Goal: Information Seeking & Learning: Learn about a topic

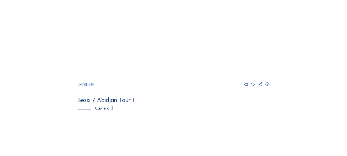
scroll to position [221, 0]
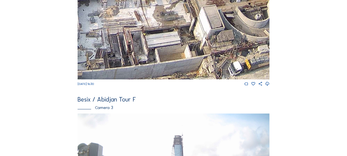
drag, startPoint x: 107, startPoint y: 61, endPoint x: 222, endPoint y: 65, distance: 115.1
click at [222, 65] on img at bounding box center [174, 25] width 192 height 108
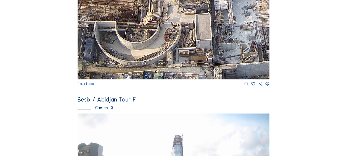
drag, startPoint x: 156, startPoint y: 54, endPoint x: 157, endPoint y: 48, distance: 6.8
click at [223, 41] on img at bounding box center [174, 25] width 192 height 108
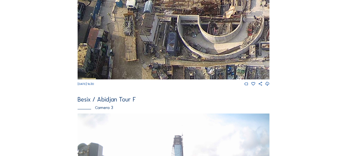
drag, startPoint x: 139, startPoint y: 48, endPoint x: 227, endPoint y: 36, distance: 88.3
click at [227, 36] on img at bounding box center [174, 25] width 192 height 108
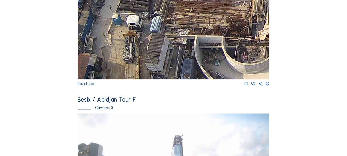
drag, startPoint x: 136, startPoint y: 31, endPoint x: 132, endPoint y: 60, distance: 29.3
click at [132, 60] on img at bounding box center [174, 25] width 192 height 108
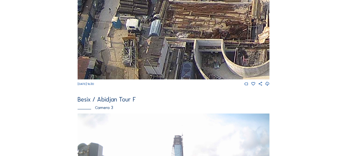
drag, startPoint x: 188, startPoint y: 42, endPoint x: 172, endPoint y: 69, distance: 31.5
click at [172, 69] on img at bounding box center [174, 25] width 192 height 108
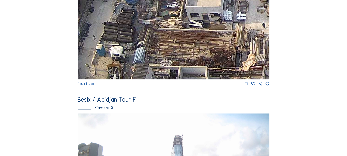
drag, startPoint x: 194, startPoint y: 37, endPoint x: 157, endPoint y: 63, distance: 45.2
click at [157, 63] on img at bounding box center [174, 25] width 192 height 108
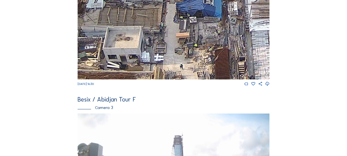
drag, startPoint x: 219, startPoint y: 47, endPoint x: 172, endPoint y: 62, distance: 48.6
click at [172, 62] on img at bounding box center [174, 25] width 192 height 108
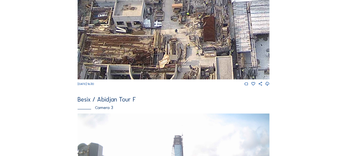
drag, startPoint x: 196, startPoint y: 58, endPoint x: 187, endPoint y: 16, distance: 43.3
click at [187, 16] on img at bounding box center [174, 25] width 192 height 108
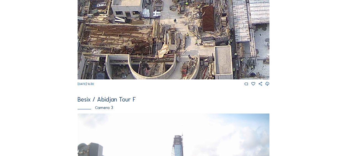
drag, startPoint x: 192, startPoint y: 45, endPoint x: 184, endPoint y: 9, distance: 36.2
click at [184, 9] on img at bounding box center [174, 25] width 192 height 108
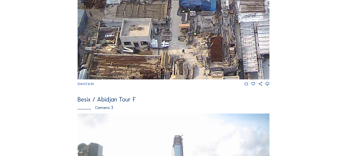
drag, startPoint x: 187, startPoint y: 21, endPoint x: 199, endPoint y: 72, distance: 51.9
click at [199, 72] on img at bounding box center [174, 25] width 192 height 108
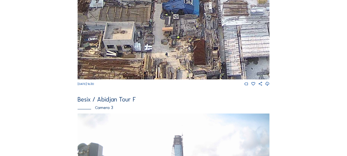
drag, startPoint x: 201, startPoint y: 30, endPoint x: 184, endPoint y: 33, distance: 17.2
click at [184, 33] on img at bounding box center [174, 25] width 192 height 108
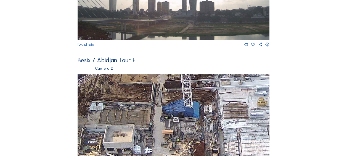
scroll to position [110, 0]
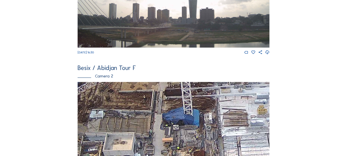
click at [97, 99] on img at bounding box center [174, 136] width 192 height 108
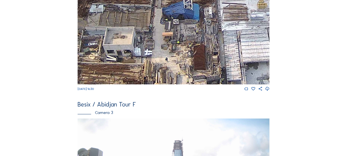
scroll to position [221, 0]
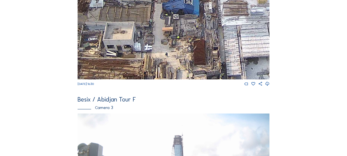
click at [117, 64] on img at bounding box center [174, 25] width 192 height 108
click at [117, 67] on img at bounding box center [174, 25] width 192 height 108
click at [152, 55] on img at bounding box center [174, 25] width 192 height 108
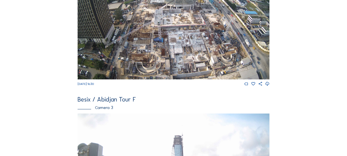
click at [129, 54] on img at bounding box center [174, 25] width 192 height 108
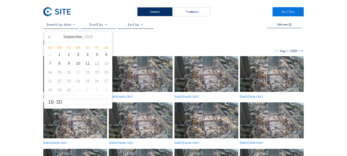
click at [73, 26] on input "text" at bounding box center [60, 25] width 35 height 4
type input "15"
type input "12/09/2025 14:30"
type input "14"
type input "12/09/2025 13:30"
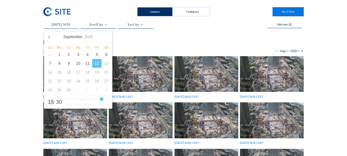
type input "13"
type input "12/09/2025 12:30"
type input "12"
type input "12/09/2025 11:30"
type input "11"
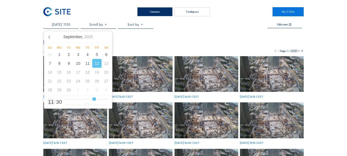
type input "12/09/2025 10:30"
type input "10"
type input "12/09/2025 09:30"
type input "9"
type input "12/09/2025 07:30"
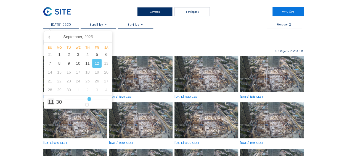
type input "7"
type input "12/09/2025 06:30"
type input "6"
type input "12/09/2025 05:30"
type input "5"
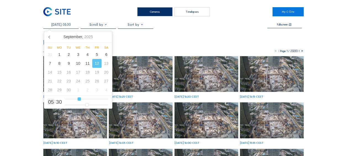
type input "12/09/2025 06:30"
type input "6"
type input "12/09/2025 07:30"
drag, startPoint x: 106, startPoint y: 99, endPoint x: 84, endPoint y: 101, distance: 21.9
type input "7"
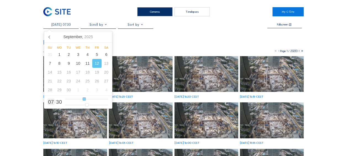
click at [84, 101] on input "range" at bounding box center [86, 99] width 43 height 5
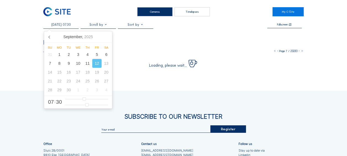
click at [20, 53] on div "Cameras Timelapses My C-Site 12/09/2025 07:30 Fullscreen Besix / Abidjan Tour F…" at bounding box center [173, 107] width 347 height 214
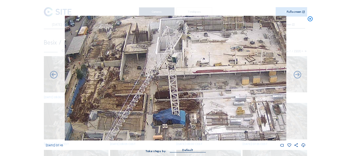
drag, startPoint x: 161, startPoint y: 59, endPoint x: 175, endPoint y: 105, distance: 48.9
click at [176, 108] on img at bounding box center [175, 78] width 221 height 124
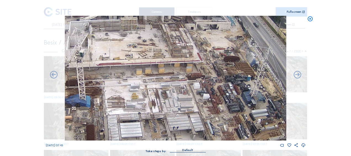
drag, startPoint x: 258, startPoint y: 103, endPoint x: 174, endPoint y: 90, distance: 84.9
click at [174, 90] on img at bounding box center [175, 78] width 221 height 124
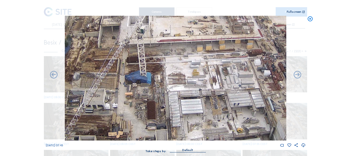
drag, startPoint x: 137, startPoint y: 111, endPoint x: 198, endPoint y: 87, distance: 65.1
click at [198, 87] on img at bounding box center [175, 78] width 221 height 124
click at [312, 18] on icon at bounding box center [310, 19] width 6 height 6
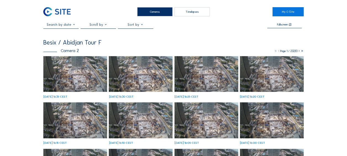
click at [69, 74] on img at bounding box center [75, 74] width 64 height 36
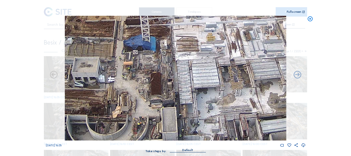
drag, startPoint x: 155, startPoint y: 104, endPoint x: 144, endPoint y: 68, distance: 38.4
click at [144, 68] on img at bounding box center [175, 78] width 221 height 124
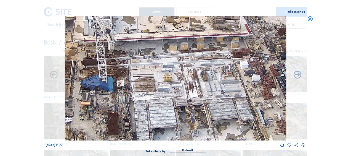
drag, startPoint x: 200, startPoint y: 62, endPoint x: 157, endPoint y: 102, distance: 58.8
click at [157, 102] on img at bounding box center [175, 78] width 221 height 124
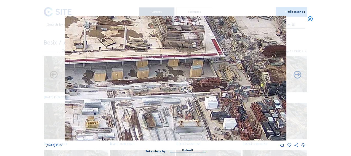
drag, startPoint x: 224, startPoint y: 54, endPoint x: 204, endPoint y: 71, distance: 26.6
click at [204, 71] on img at bounding box center [175, 78] width 221 height 124
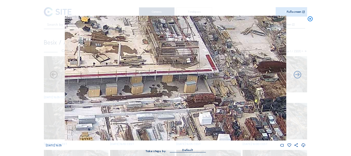
drag, startPoint x: 196, startPoint y: 53, endPoint x: 210, endPoint y: 50, distance: 14.7
click at [210, 50] on img at bounding box center [175, 78] width 221 height 124
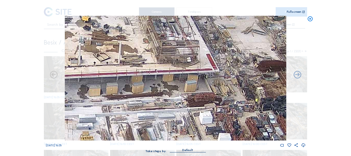
click at [311, 20] on icon at bounding box center [310, 19] width 6 height 6
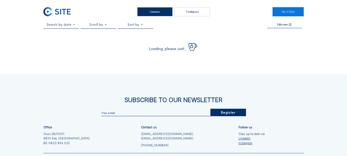
click at [49, 12] on img at bounding box center [56, 11] width 27 height 9
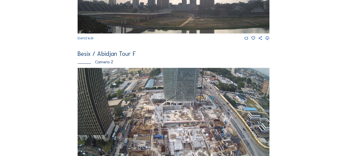
scroll to position [166, 0]
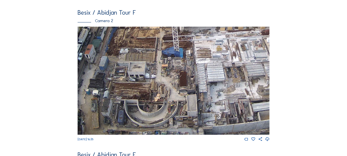
drag, startPoint x: 128, startPoint y: 107, endPoint x: 176, endPoint y: 78, distance: 56.2
click at [176, 78] on img at bounding box center [174, 80] width 192 height 108
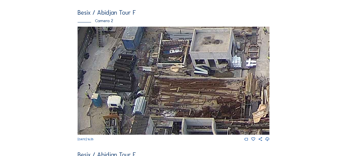
drag, startPoint x: 143, startPoint y: 59, endPoint x: 141, endPoint y: 93, distance: 34.8
click at [141, 93] on img at bounding box center [174, 80] width 192 height 108
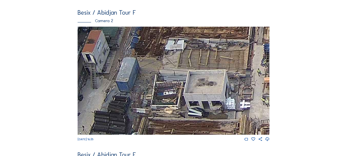
click at [137, 103] on img at bounding box center [174, 80] width 192 height 108
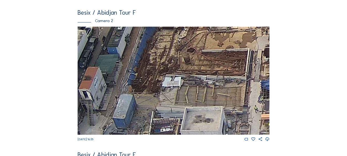
drag, startPoint x: 148, startPoint y: 59, endPoint x: 142, endPoint y: 105, distance: 45.9
click at [142, 105] on img at bounding box center [174, 80] width 192 height 108
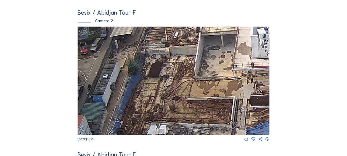
drag, startPoint x: 148, startPoint y: 88, endPoint x: 143, endPoint y: 106, distance: 18.5
click at [143, 106] on img at bounding box center [174, 80] width 192 height 108
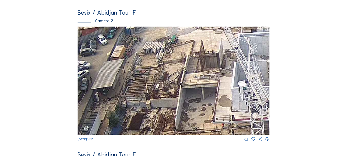
drag, startPoint x: 161, startPoint y: 71, endPoint x: 144, endPoint y: 110, distance: 42.4
click at [144, 110] on img at bounding box center [174, 80] width 192 height 108
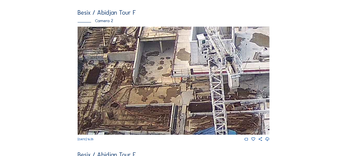
drag, startPoint x: 163, startPoint y: 107, endPoint x: 153, endPoint y: 60, distance: 47.4
click at [153, 60] on img at bounding box center [174, 80] width 192 height 108
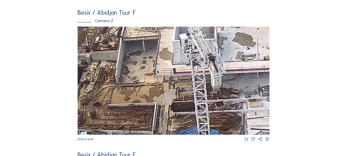
drag, startPoint x: 163, startPoint y: 79, endPoint x: 154, endPoint y: 108, distance: 29.5
click at [154, 108] on img at bounding box center [174, 80] width 192 height 108
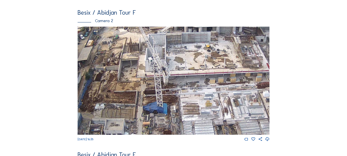
drag, startPoint x: 162, startPoint y: 95, endPoint x: 153, endPoint y: 89, distance: 10.9
click at [154, 90] on img at bounding box center [174, 80] width 192 height 108
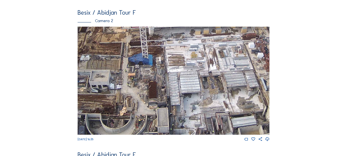
drag, startPoint x: 149, startPoint y: 118, endPoint x: 136, endPoint y: 67, distance: 51.8
click at [136, 67] on img at bounding box center [174, 80] width 192 height 108
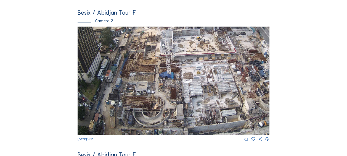
drag, startPoint x: 147, startPoint y: 97, endPoint x: 156, endPoint y: 89, distance: 11.7
click at [156, 89] on img at bounding box center [174, 80] width 192 height 108
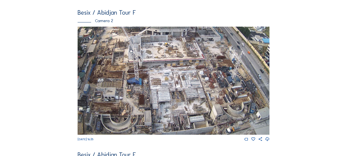
drag, startPoint x: 183, startPoint y: 76, endPoint x: 151, endPoint y: 82, distance: 32.5
click at [151, 82] on img at bounding box center [174, 80] width 192 height 108
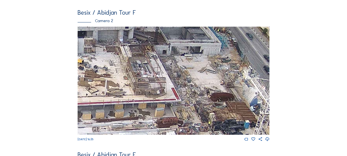
drag, startPoint x: 210, startPoint y: 54, endPoint x: 192, endPoint y: 77, distance: 28.9
click at [192, 77] on img at bounding box center [174, 80] width 192 height 108
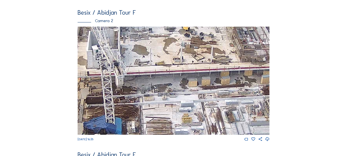
drag, startPoint x: 165, startPoint y: 84, endPoint x: 273, endPoint y: 51, distance: 113.3
click at [273, 51] on div "Feed Photo Show Map Search Fullscreen Besix / Abidjan Tour F Camera 1 Fr 12 Sep…" at bounding box center [173, 79] width 260 height 445
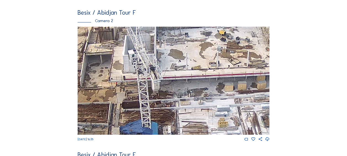
drag, startPoint x: 182, startPoint y: 70, endPoint x: 219, endPoint y: 95, distance: 45.3
click at [219, 95] on img at bounding box center [174, 80] width 192 height 108
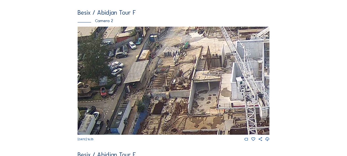
drag, startPoint x: 132, startPoint y: 78, endPoint x: 213, endPoint y: 84, distance: 80.8
click at [235, 86] on img at bounding box center [174, 80] width 192 height 108
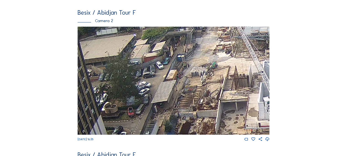
drag, startPoint x: 184, startPoint y: 79, endPoint x: 213, endPoint y: 98, distance: 34.2
click at [213, 98] on img at bounding box center [174, 80] width 192 height 108
click at [10, 41] on div "Cameras Timelapses My C-Site Feed Photo Show Map Search Fullscreen Besix / Abid…" at bounding box center [173, 141] width 347 height 614
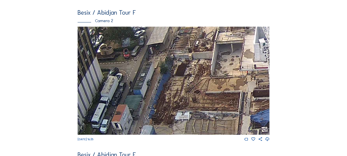
drag, startPoint x: 166, startPoint y: 68, endPoint x: 166, endPoint y: 54, distance: 13.8
click at [166, 54] on img at bounding box center [174, 80] width 192 height 108
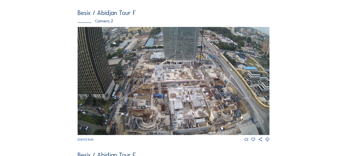
scroll to position [166, 0]
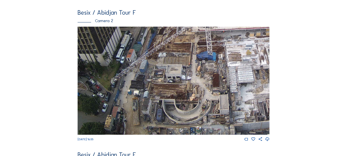
drag, startPoint x: 123, startPoint y: 109, endPoint x: 162, endPoint y: 86, distance: 45.5
click at [162, 86] on img at bounding box center [174, 80] width 192 height 108
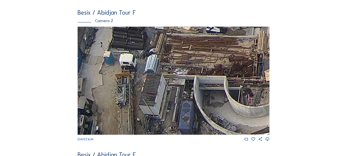
drag, startPoint x: 137, startPoint y: 109, endPoint x: 154, endPoint y: 84, distance: 29.9
click at [154, 84] on img at bounding box center [174, 80] width 192 height 108
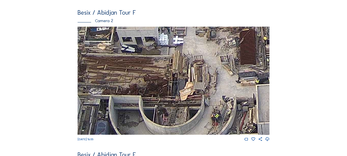
drag, startPoint x: 183, startPoint y: 59, endPoint x: 124, endPoint y: 72, distance: 60.0
click at [103, 89] on img at bounding box center [174, 80] width 192 height 108
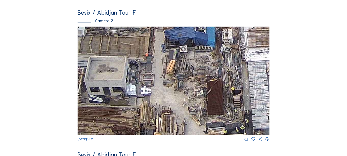
drag, startPoint x: 166, startPoint y: 48, endPoint x: 133, endPoint y: 98, distance: 59.7
click at [133, 98] on img at bounding box center [174, 80] width 192 height 108
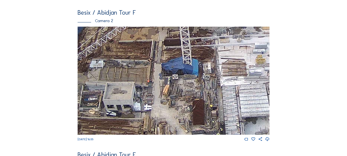
drag, startPoint x: 185, startPoint y: 67, endPoint x: 188, endPoint y: 117, distance: 50.3
click at [188, 117] on img at bounding box center [174, 80] width 192 height 108
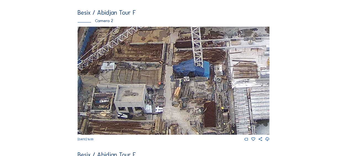
drag, startPoint x: 157, startPoint y: 102, endPoint x: 163, endPoint y: 71, distance: 31.8
click at [163, 71] on img at bounding box center [174, 80] width 192 height 108
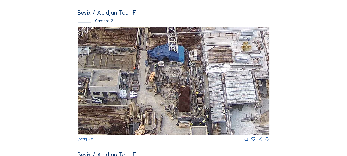
drag, startPoint x: 193, startPoint y: 102, endPoint x: 136, endPoint y: 71, distance: 64.4
click at [135, 70] on img at bounding box center [174, 80] width 192 height 108
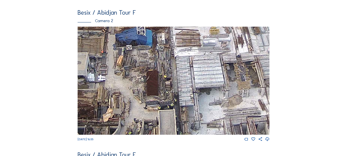
click at [153, 65] on img at bounding box center [174, 80] width 192 height 108
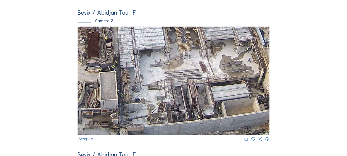
drag, startPoint x: 173, startPoint y: 80, endPoint x: 166, endPoint y: 75, distance: 8.7
click at [167, 76] on img at bounding box center [174, 80] width 192 height 108
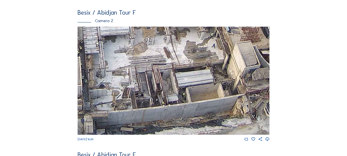
drag, startPoint x: 201, startPoint y: 91, endPoint x: 162, endPoint y: 75, distance: 42.4
click at [160, 73] on img at bounding box center [174, 80] width 192 height 108
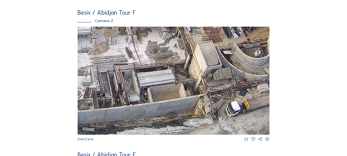
drag, startPoint x: 195, startPoint y: 100, endPoint x: 159, endPoint y: 76, distance: 43.2
click at [160, 77] on img at bounding box center [174, 80] width 192 height 108
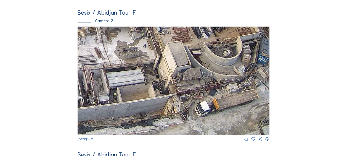
drag, startPoint x: 182, startPoint y: 98, endPoint x: 155, endPoint y: 81, distance: 31.5
click at [155, 81] on img at bounding box center [174, 80] width 192 height 108
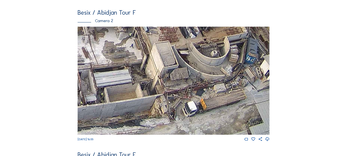
drag, startPoint x: 201, startPoint y: 104, endPoint x: 193, endPoint y: 100, distance: 9.1
click at [193, 100] on img at bounding box center [174, 80] width 192 height 108
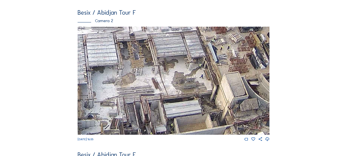
drag, startPoint x: 104, startPoint y: 48, endPoint x: 179, endPoint y: 83, distance: 83.0
click at [185, 86] on img at bounding box center [174, 80] width 192 height 108
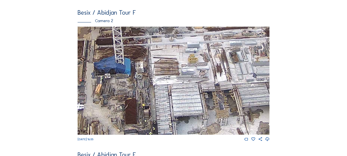
drag, startPoint x: 121, startPoint y: 66, endPoint x: 175, endPoint y: 102, distance: 64.8
click at [175, 102] on img at bounding box center [174, 80] width 192 height 108
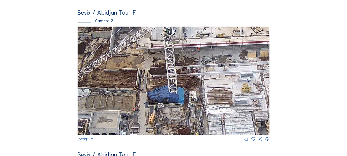
drag, startPoint x: 117, startPoint y: 57, endPoint x: 201, endPoint y: 81, distance: 87.8
click at [245, 100] on img at bounding box center [174, 80] width 192 height 108
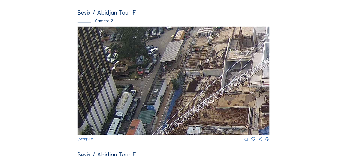
drag, startPoint x: 145, startPoint y: 52, endPoint x: 180, endPoint y: 76, distance: 42.7
click at [180, 75] on img at bounding box center [174, 80] width 192 height 108
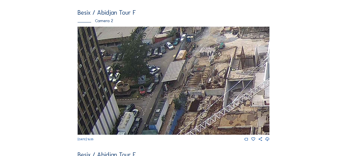
drag, startPoint x: 203, startPoint y: 50, endPoint x: 197, endPoint y: 58, distance: 9.7
click at [198, 59] on img at bounding box center [174, 80] width 192 height 108
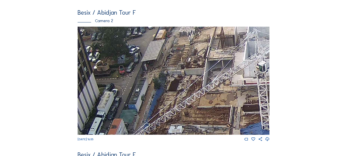
drag, startPoint x: 199, startPoint y: 103, endPoint x: 137, endPoint y: 40, distance: 87.8
click at [137, 40] on img at bounding box center [174, 80] width 192 height 108
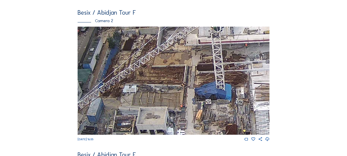
drag, startPoint x: 236, startPoint y: 112, endPoint x: 153, endPoint y: 67, distance: 93.6
click at [154, 68] on img at bounding box center [174, 80] width 192 height 108
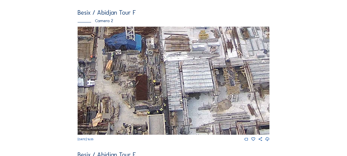
drag, startPoint x: 220, startPoint y: 105, endPoint x: 96, endPoint y: 62, distance: 130.7
click at [97, 62] on img at bounding box center [174, 80] width 192 height 108
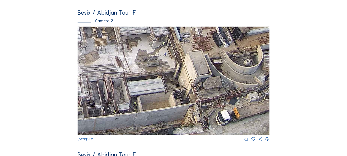
drag, startPoint x: 190, startPoint y: 107, endPoint x: 127, endPoint y: 79, distance: 69.0
click at [127, 79] on img at bounding box center [174, 80] width 192 height 108
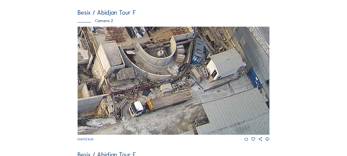
click at [146, 99] on img at bounding box center [174, 80] width 192 height 108
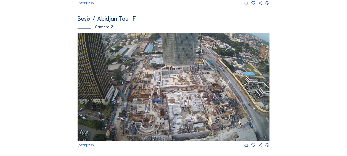
scroll to position [193, 0]
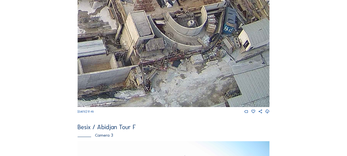
drag, startPoint x: 201, startPoint y: 91, endPoint x: 134, endPoint y: 60, distance: 74.5
click at [140, 56] on img at bounding box center [174, 53] width 192 height 108
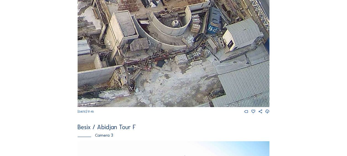
drag, startPoint x: 100, startPoint y: 76, endPoint x: 150, endPoint y: 68, distance: 50.2
click at [150, 68] on img at bounding box center [174, 53] width 192 height 108
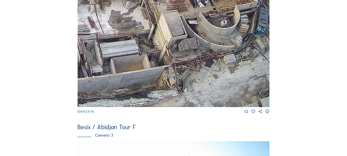
drag, startPoint x: 97, startPoint y: 83, endPoint x: 171, endPoint y: 71, distance: 74.0
click at [170, 71] on img at bounding box center [174, 53] width 192 height 108
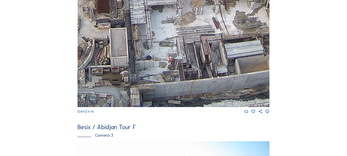
drag, startPoint x: 106, startPoint y: 87, endPoint x: 155, endPoint y: 82, distance: 49.4
click at [155, 82] on img at bounding box center [174, 53] width 192 height 108
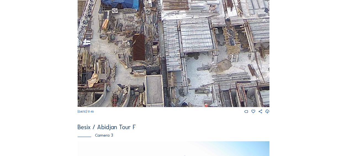
drag, startPoint x: 129, startPoint y: 19, endPoint x: 164, endPoint y: 66, distance: 58.9
click at [164, 66] on img at bounding box center [174, 53] width 192 height 108
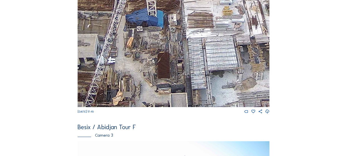
drag, startPoint x: 147, startPoint y: 63, endPoint x: 155, endPoint y: 70, distance: 10.9
click at [155, 70] on img at bounding box center [174, 53] width 192 height 108
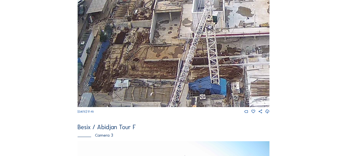
drag, startPoint x: 139, startPoint y: 36, endPoint x: 199, endPoint y: 100, distance: 87.9
click at [199, 100] on img at bounding box center [174, 53] width 192 height 108
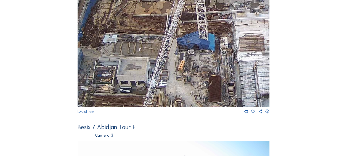
drag, startPoint x: 168, startPoint y: 92, endPoint x: 153, endPoint y: 31, distance: 62.8
click at [153, 30] on img at bounding box center [174, 53] width 192 height 108
